Goal: Information Seeking & Learning: Check status

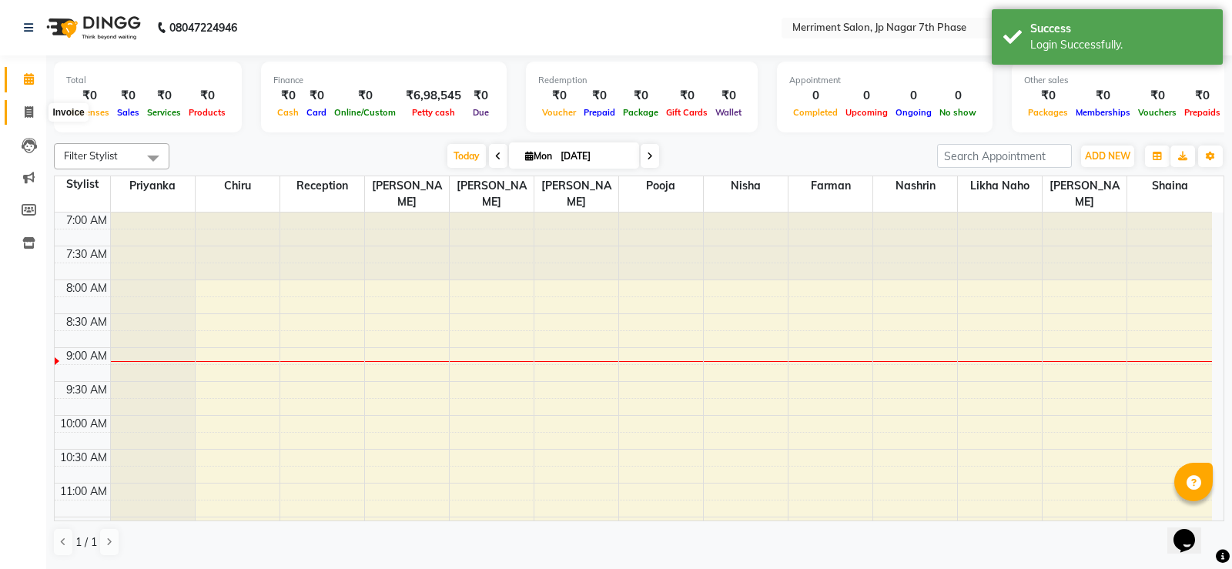
click at [29, 108] on icon at bounding box center [29, 112] width 8 height 12
select select "service"
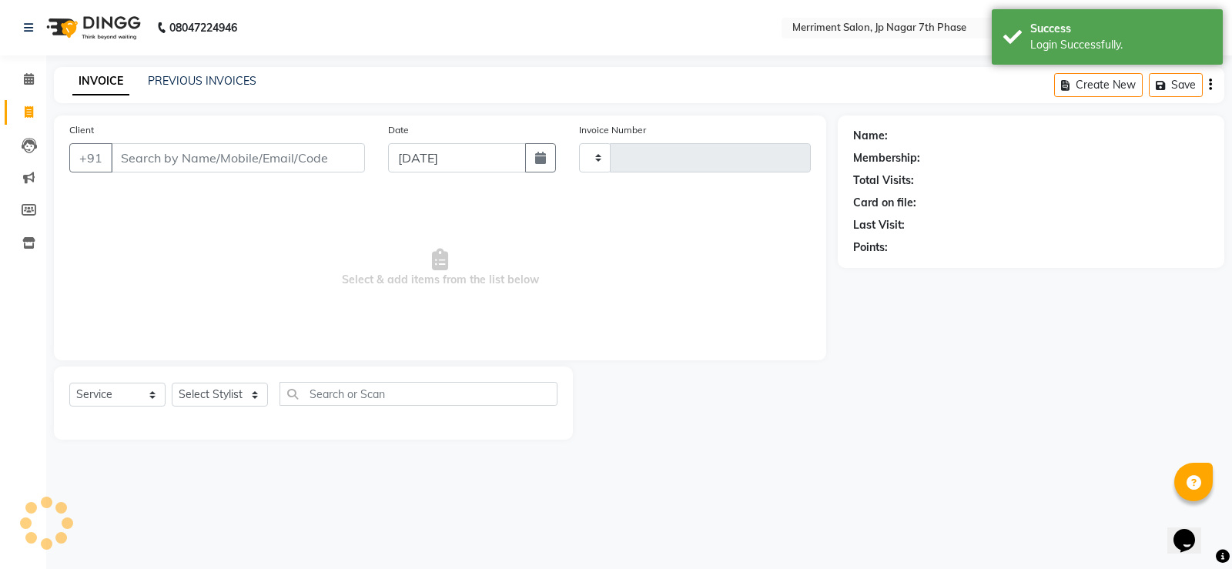
type input "4482"
select select "4110"
click at [179, 85] on link "PREVIOUS INVOICES" at bounding box center [202, 81] width 109 height 14
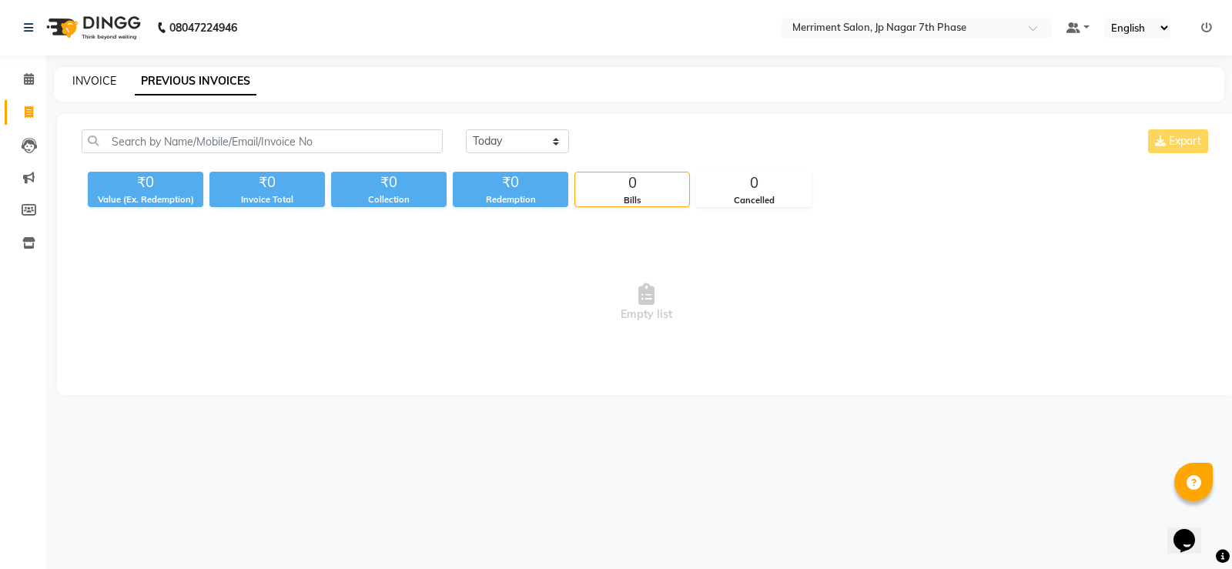
click at [90, 80] on link "INVOICE" at bounding box center [94, 81] width 44 height 14
select select "service"
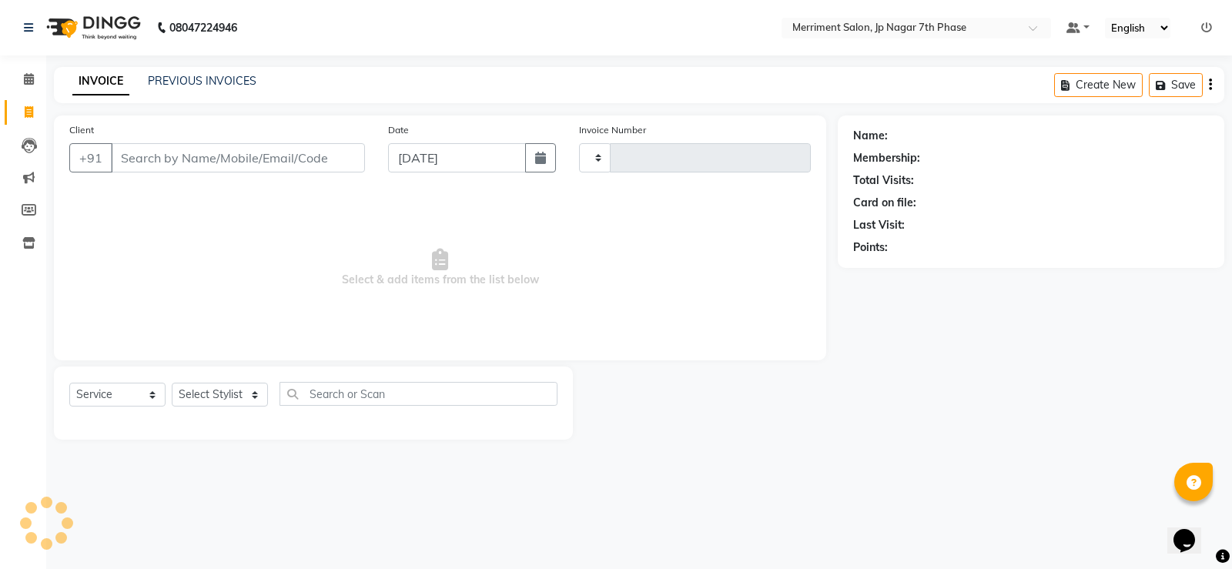
type input "4482"
select select "4110"
click at [218, 83] on link "PREVIOUS INVOICES" at bounding box center [202, 81] width 109 height 14
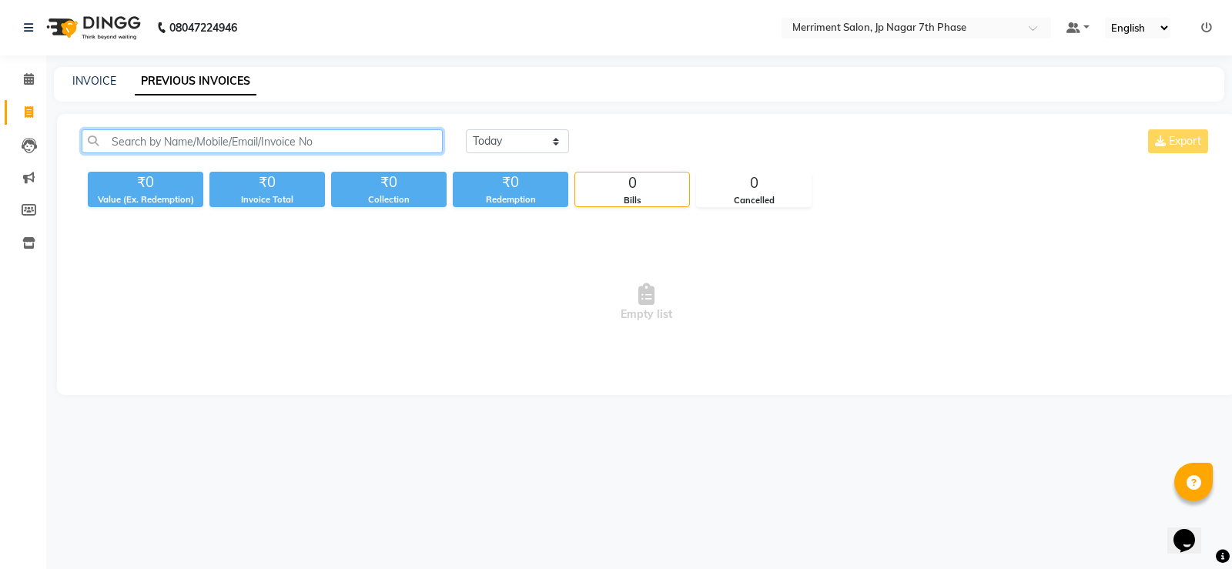
click at [223, 137] on input "text" at bounding box center [262, 141] width 361 height 24
paste input "7760467607"
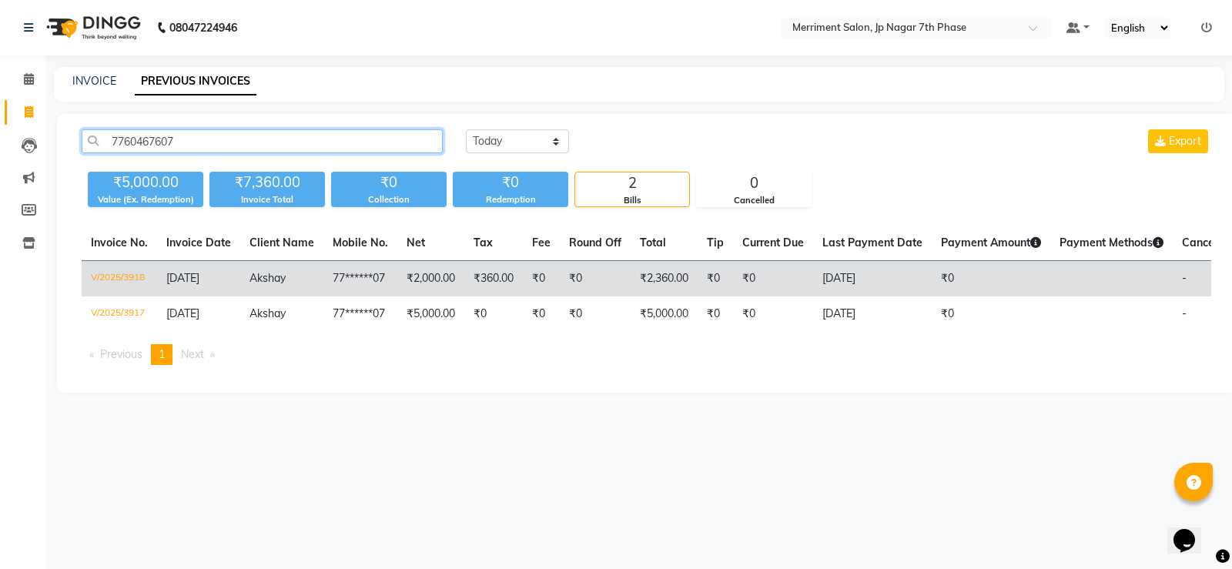
type input "7760467607"
click at [438, 276] on td "₹2,000.00" at bounding box center [430, 279] width 67 height 36
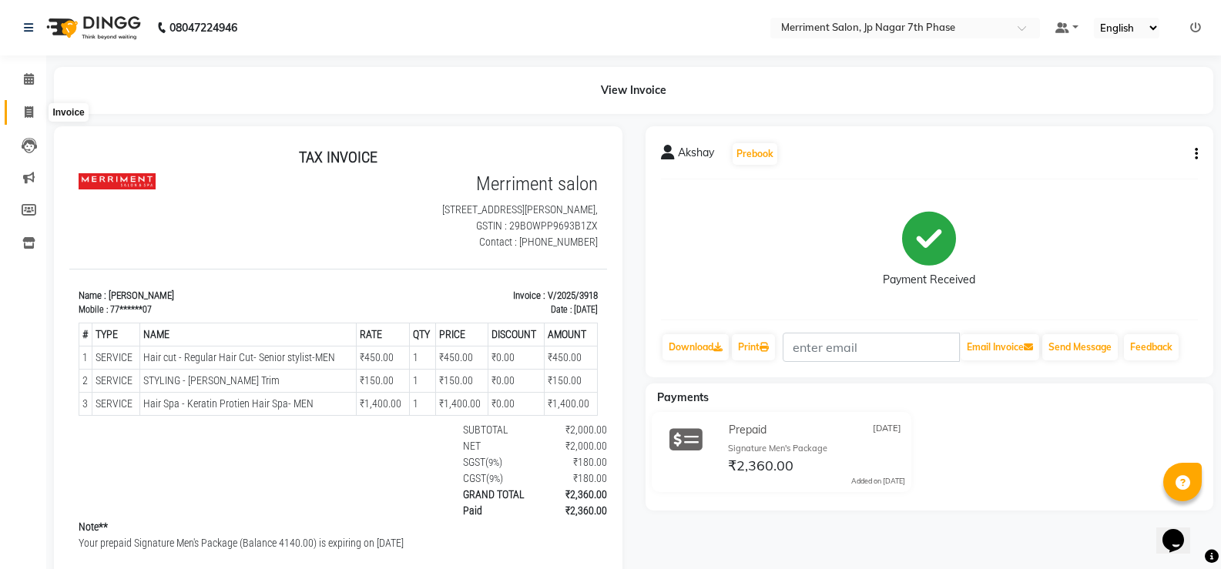
click at [31, 106] on icon at bounding box center [29, 112] width 8 height 12
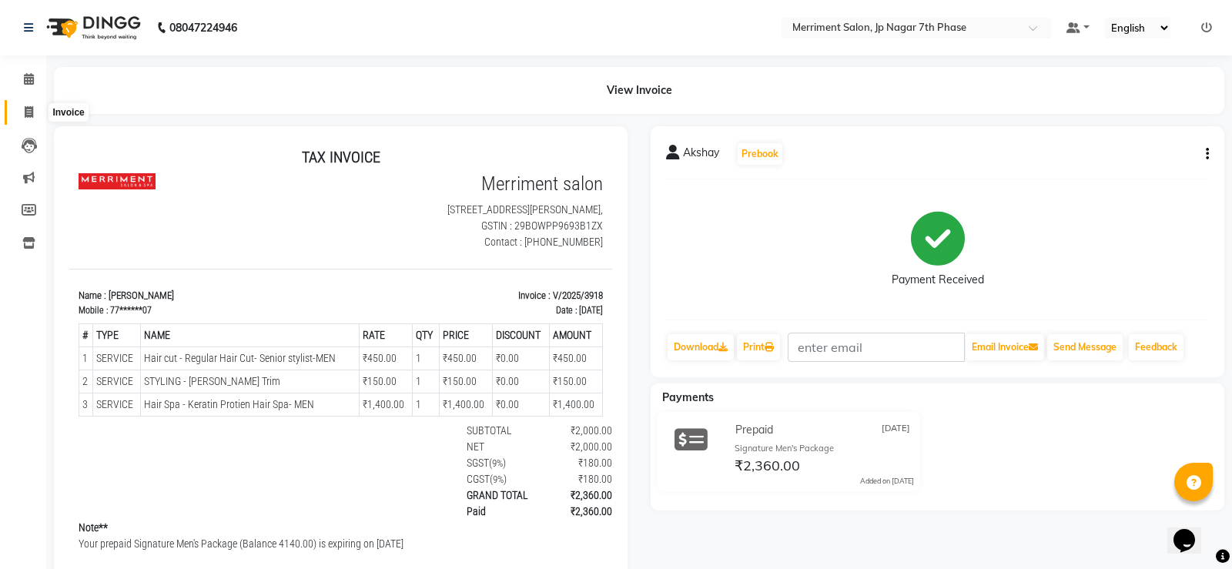
select select "service"
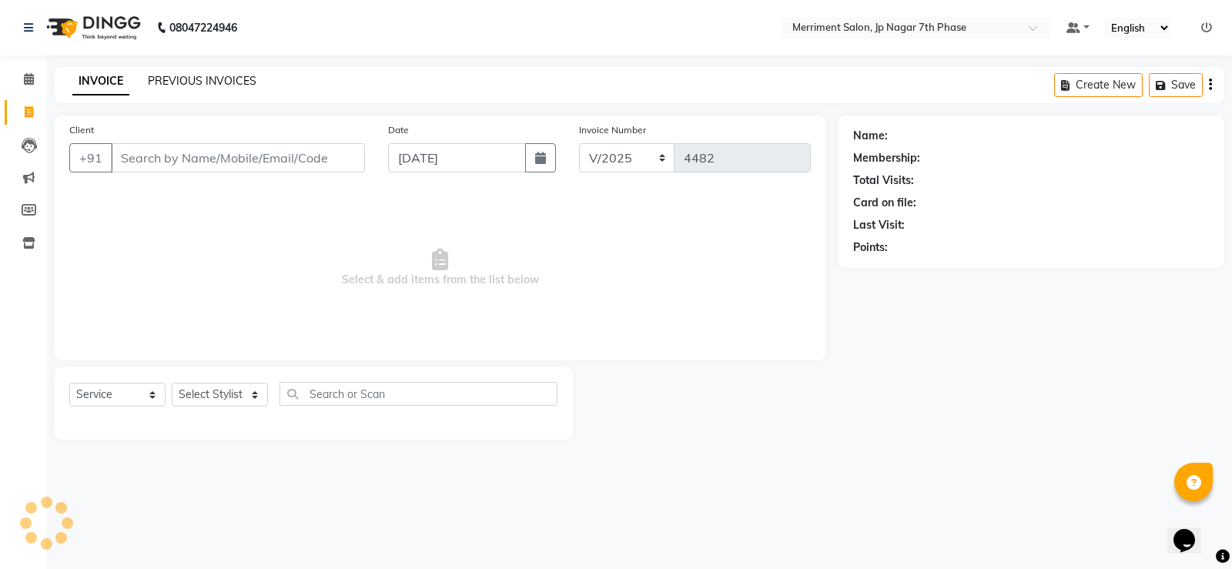
click at [169, 81] on link "PREVIOUS INVOICES" at bounding box center [202, 81] width 109 height 14
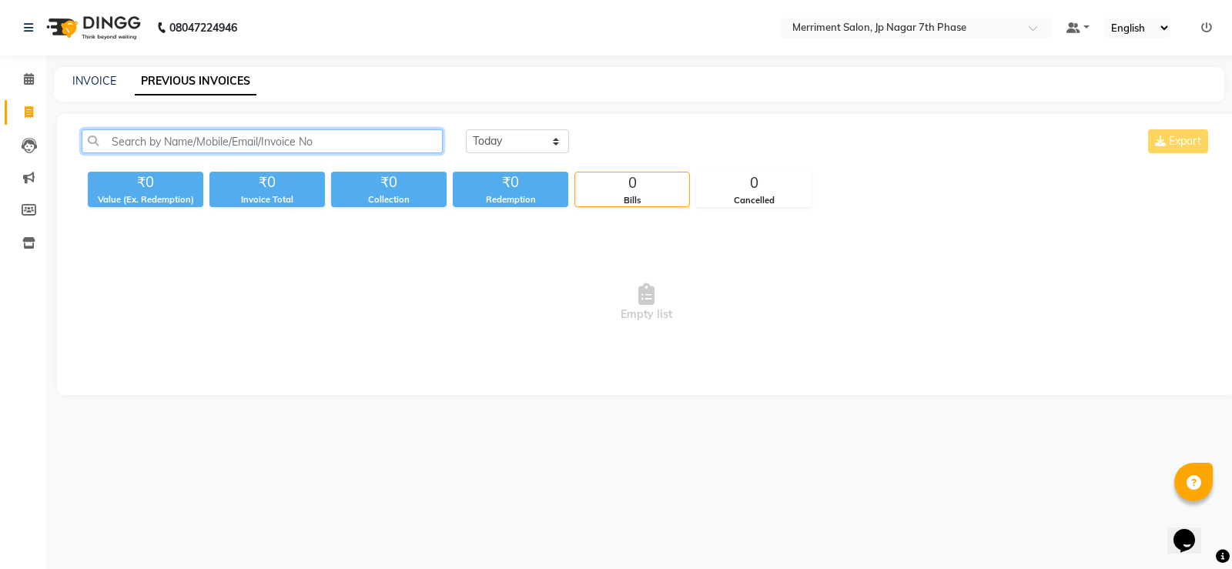
click at [189, 139] on input "text" at bounding box center [262, 141] width 361 height 24
paste input "7760467607"
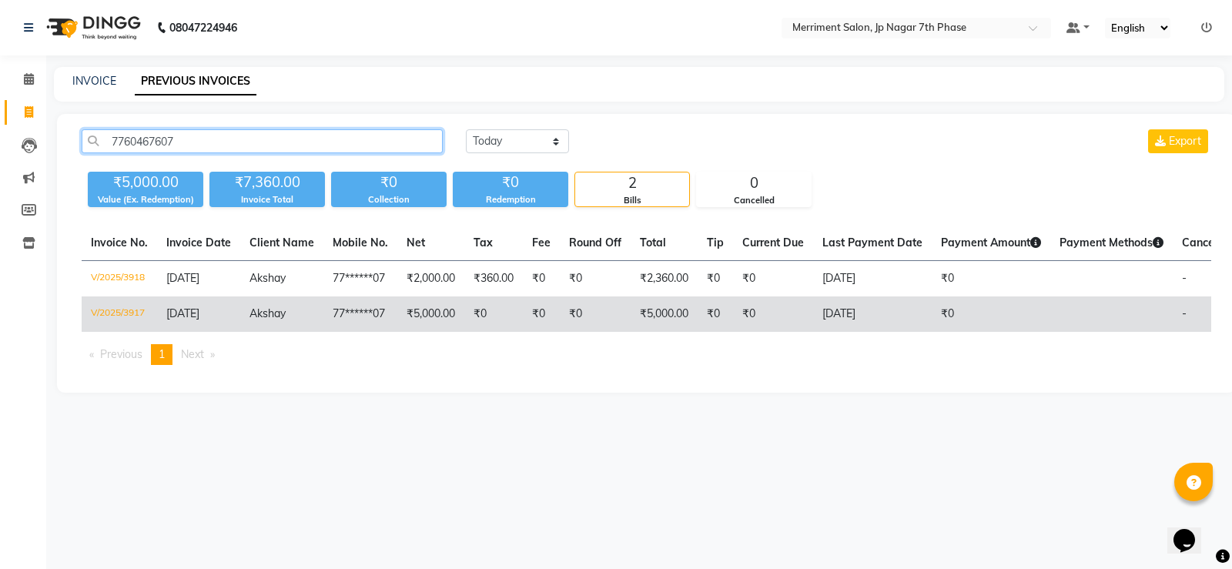
type input "7760467607"
click at [429, 309] on td "₹5,000.00" at bounding box center [430, 314] width 67 height 35
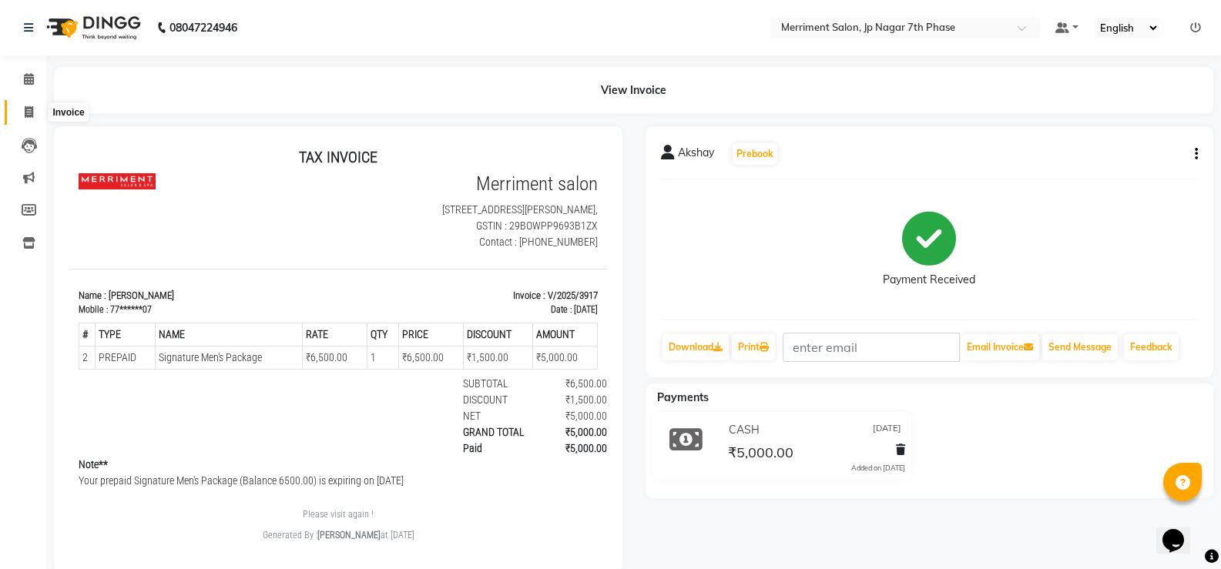
click at [28, 106] on icon at bounding box center [29, 112] width 8 height 12
select select "service"
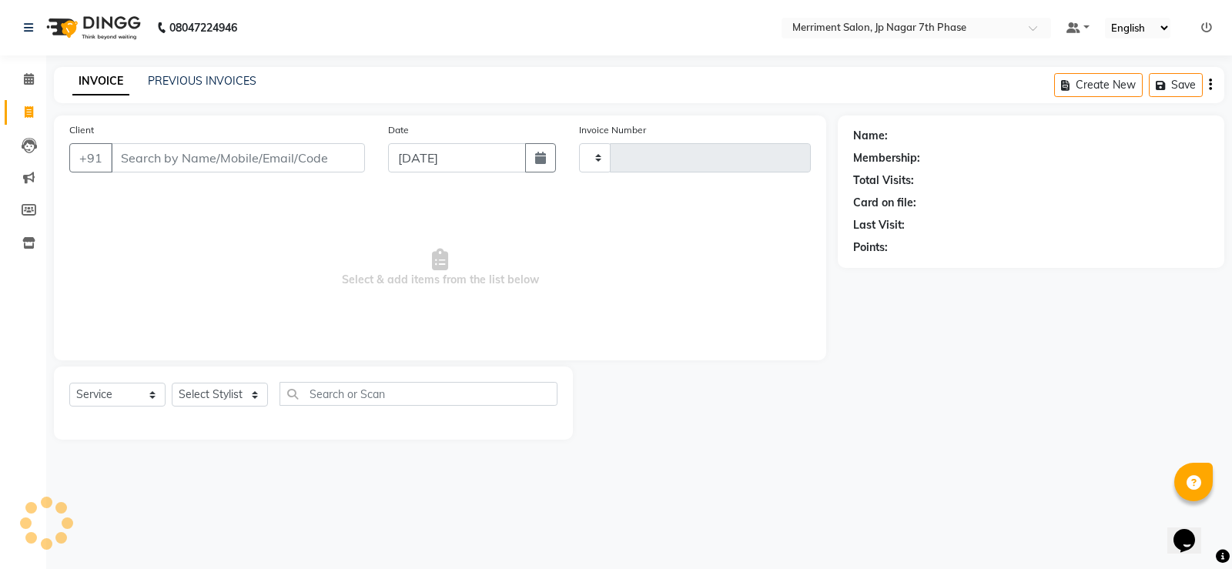
type input "4482"
select select "4110"
click at [159, 73] on div "PREVIOUS INVOICES" at bounding box center [202, 81] width 109 height 16
click at [161, 76] on link "PREVIOUS INVOICES" at bounding box center [202, 81] width 109 height 14
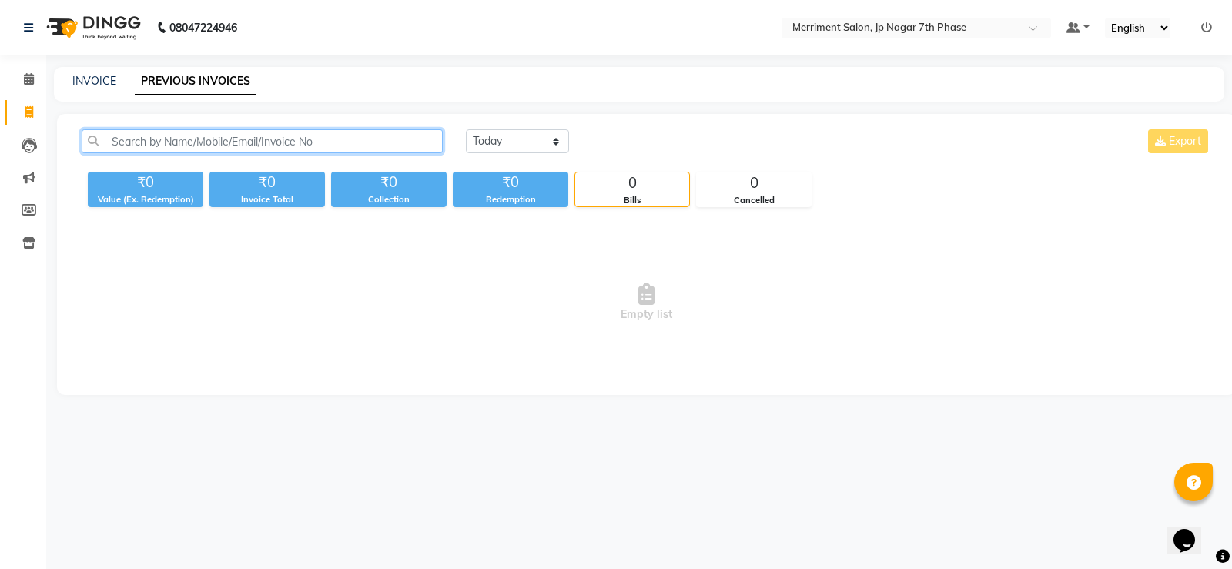
click at [163, 135] on input "text" at bounding box center [262, 141] width 361 height 24
paste input "7760467607"
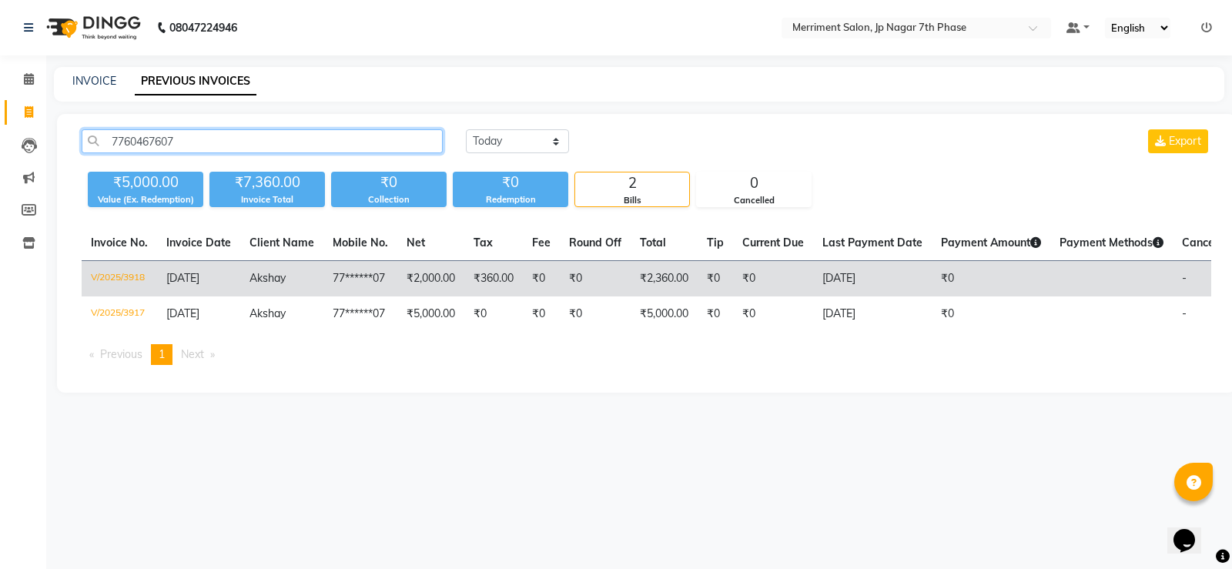
type input "7760467607"
click at [389, 283] on td "77******07" at bounding box center [361, 279] width 74 height 36
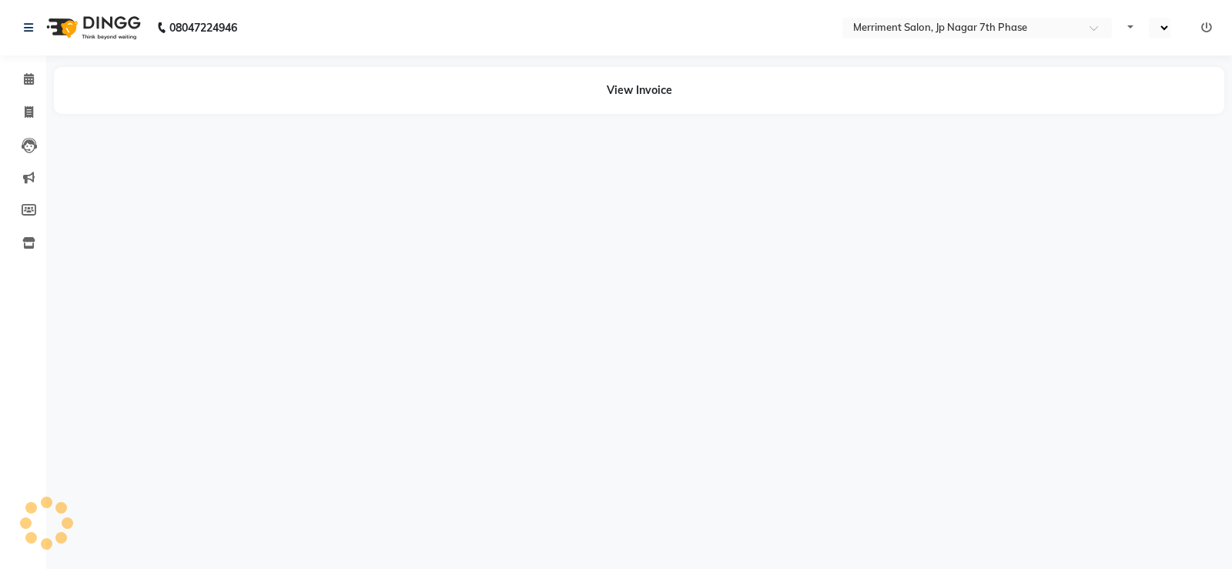
select select "en"
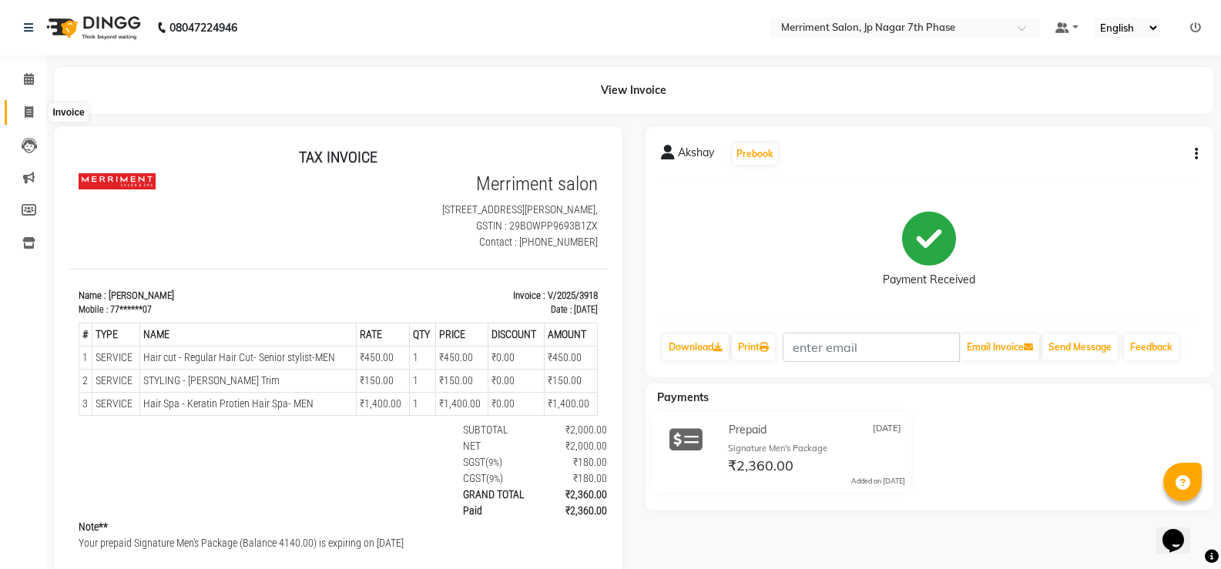
click at [25, 106] on icon at bounding box center [29, 112] width 8 height 12
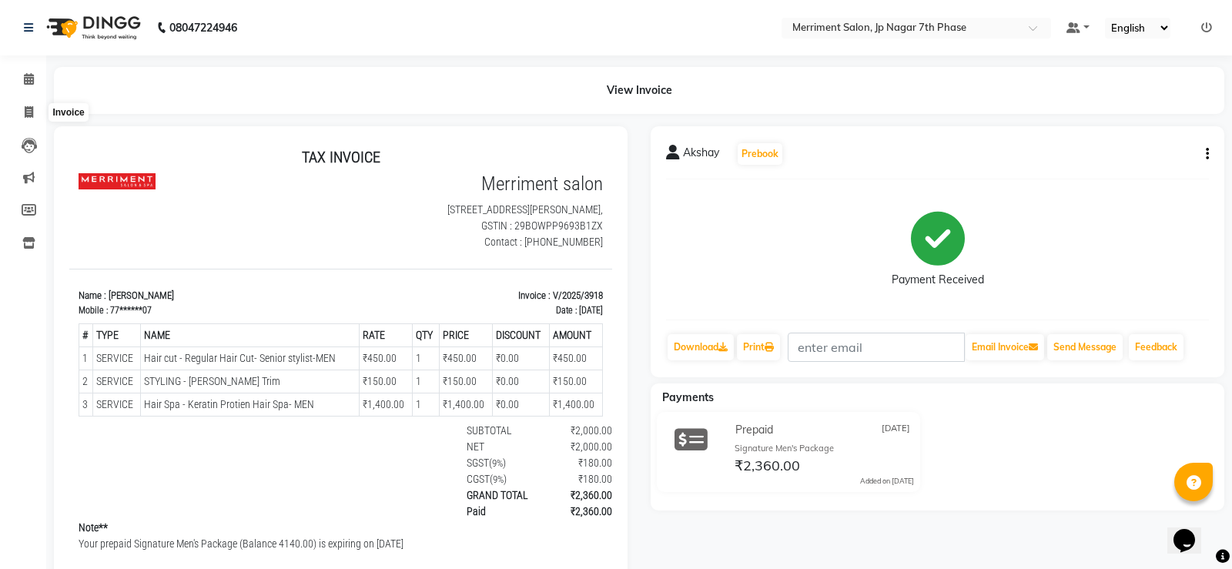
select select "service"
